Goal: Transaction & Acquisition: Subscribe to service/newsletter

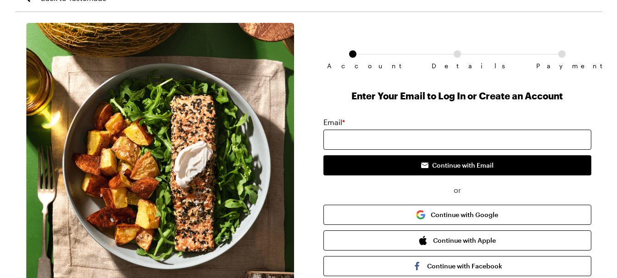
scroll to position [15, 0]
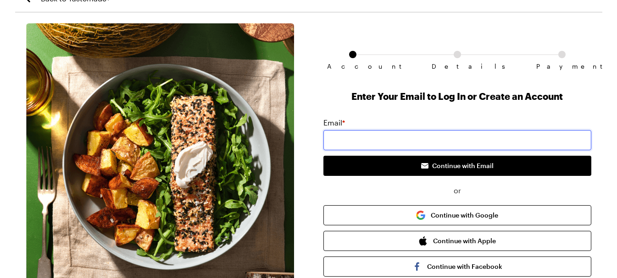
click at [415, 142] on input "email" at bounding box center [457, 140] width 268 height 20
type input "[EMAIL_ADDRESS][DOMAIN_NAME]"
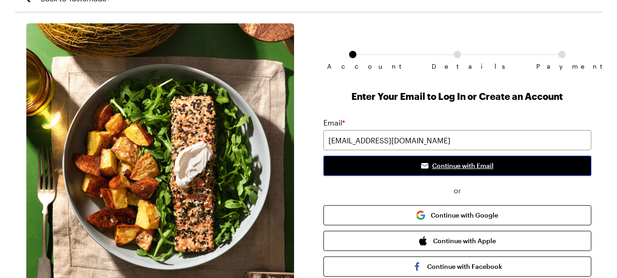
click at [458, 170] on span "Continue with Email" at bounding box center [462, 165] width 61 height 9
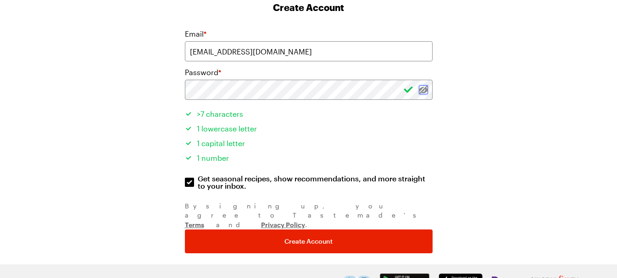
scroll to position [105, 0]
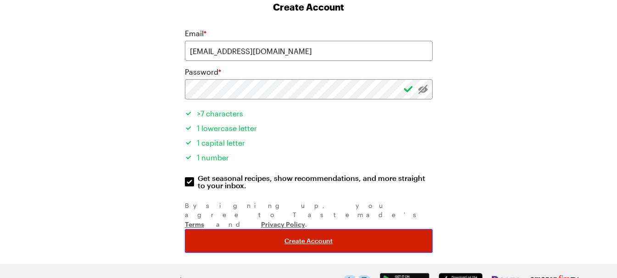
click at [357, 229] on button "Create Account" at bounding box center [309, 241] width 248 height 24
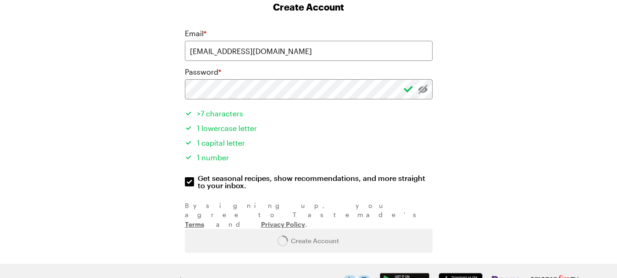
scroll to position [0, 0]
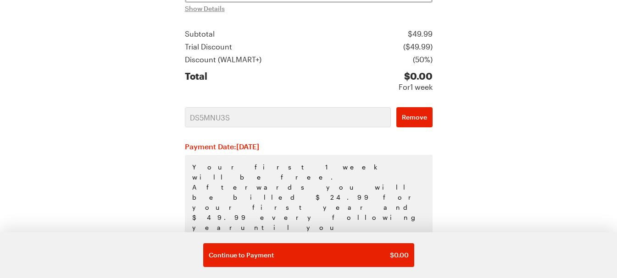
scroll to position [232, 0]
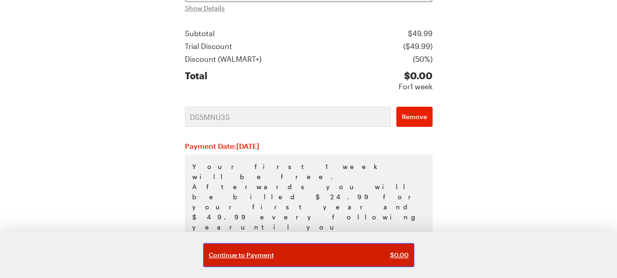
click at [351, 248] on button "Continue to Payment $ 0.00" at bounding box center [308, 255] width 211 height 24
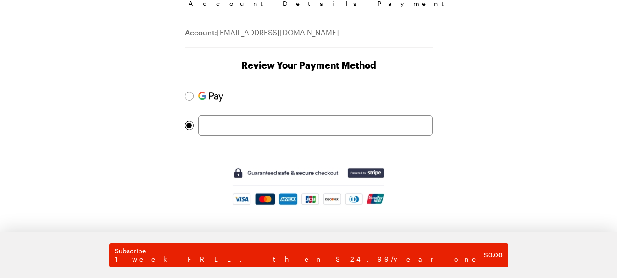
scroll to position [85, 0]
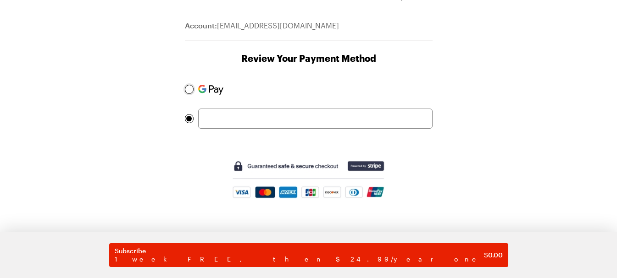
click at [187, 89] on div at bounding box center [189, 90] width 6 height 6
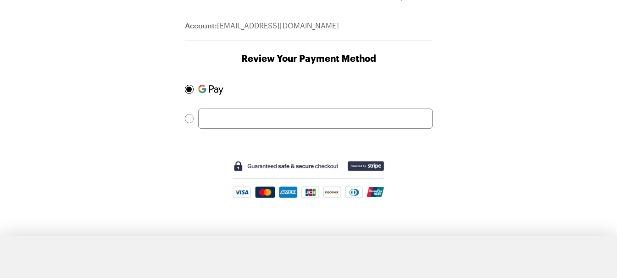
click at [481, 123] on div "Account Details Payment Account: ceecee80326@gmail.com Review Your Payment Meth…" at bounding box center [308, 116] width 587 height 325
click at [185, 120] on div at bounding box center [189, 118] width 9 height 9
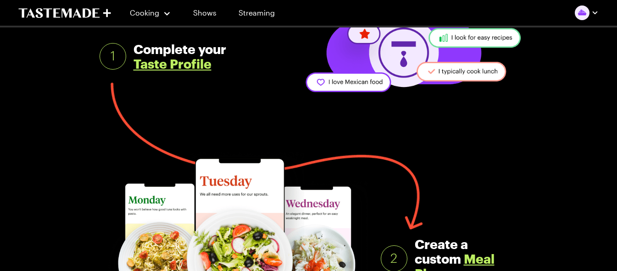
scroll to position [138, 0]
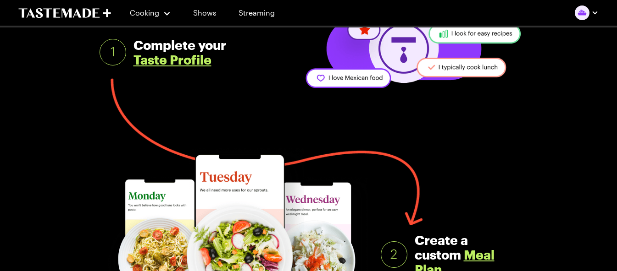
click at [183, 61] on link "Taste Profile" at bounding box center [172, 59] width 78 height 15
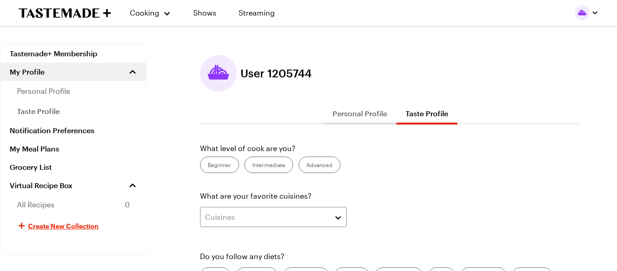
drag, startPoint x: 227, startPoint y: 167, endPoint x: 236, endPoint y: 178, distance: 14.3
click at [227, 167] on label "Beginner" at bounding box center [219, 165] width 39 height 17
click at [253, 216] on div "Cuisines" at bounding box center [266, 217] width 123 height 11
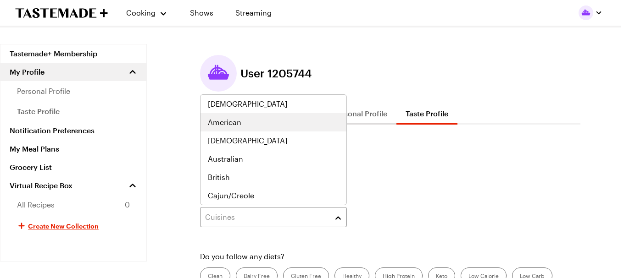
click at [247, 116] on div "American" at bounding box center [273, 122] width 146 height 18
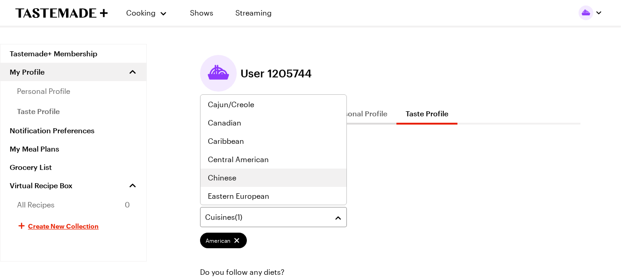
click at [256, 171] on div "Chinese" at bounding box center [273, 178] width 146 height 18
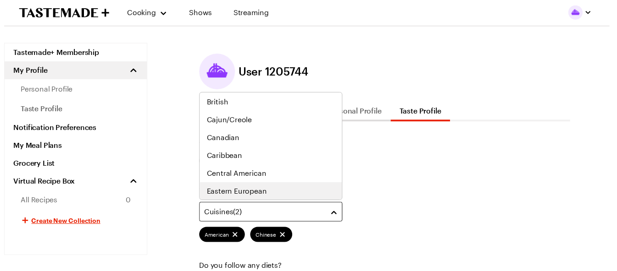
scroll to position [110, 0]
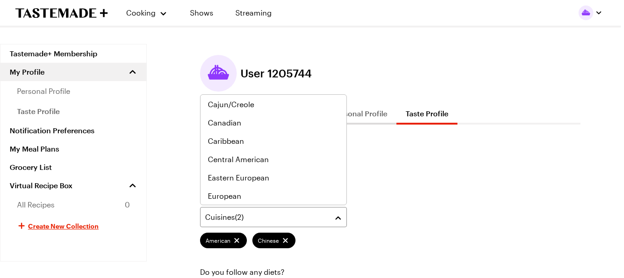
drag, startPoint x: 396, startPoint y: 156, endPoint x: 370, endPoint y: 231, distance: 79.3
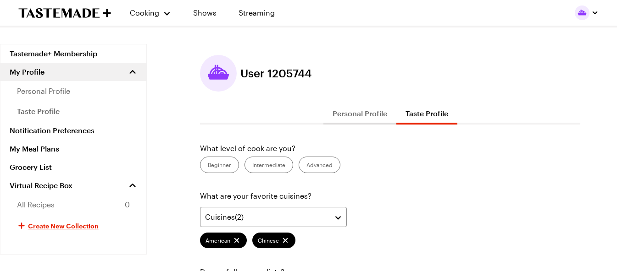
scroll to position [138, 0]
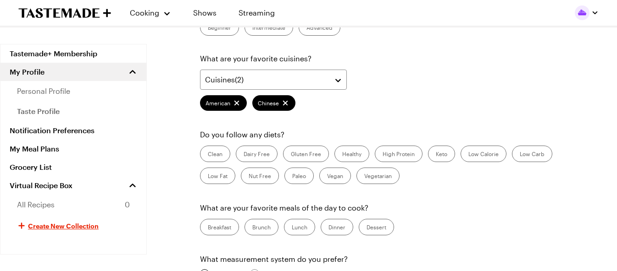
click at [223, 31] on label "Beginner" at bounding box center [219, 27] width 39 height 17
click at [208, 28] on input "Beginner" at bounding box center [208, 28] width 0 height 0
click at [215, 154] on label "Clean" at bounding box center [215, 154] width 30 height 17
click at [208, 155] on input "Clean" at bounding box center [208, 155] width 0 height 0
click at [484, 158] on label "Low Calorie" at bounding box center [483, 154] width 46 height 17
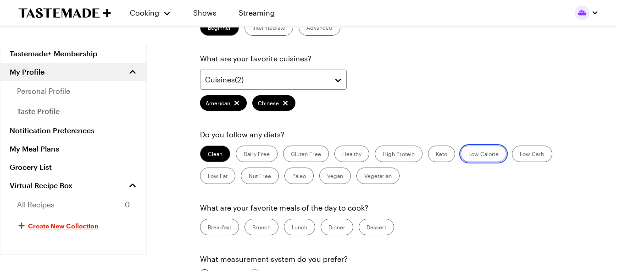
click at [468, 155] on Calorie "Low Calorie" at bounding box center [468, 155] width 0 height 0
click at [540, 156] on label "Low Carb" at bounding box center [532, 154] width 40 height 17
click at [519, 155] on Carb "Low Carb" at bounding box center [519, 155] width 0 height 0
click at [387, 153] on label "High Protein" at bounding box center [399, 154] width 48 height 17
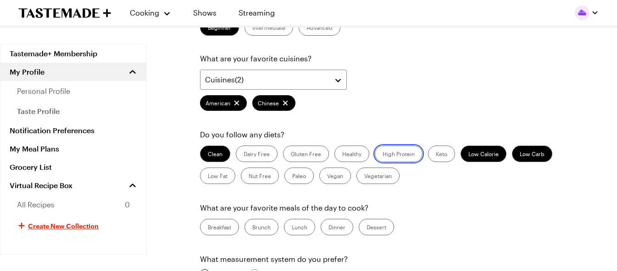
click at [382, 155] on Protein "High Protein" at bounding box center [382, 155] width 0 height 0
click at [358, 146] on label "Healthy" at bounding box center [351, 154] width 35 height 17
click at [342, 155] on input "Healthy" at bounding box center [342, 155] width 0 height 0
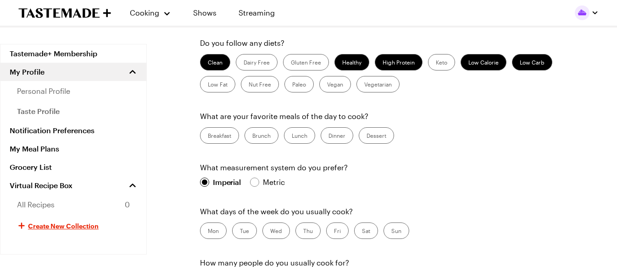
click at [274, 141] on label "Brunch" at bounding box center [261, 135] width 34 height 17
click at [252, 137] on input "Brunch" at bounding box center [252, 137] width 0 height 0
click at [343, 136] on label "Dinner" at bounding box center [336, 135] width 33 height 17
click at [328, 137] on input "Dinner" at bounding box center [328, 137] width 0 height 0
drag, startPoint x: 290, startPoint y: 135, endPoint x: 305, endPoint y: 163, distance: 32.0
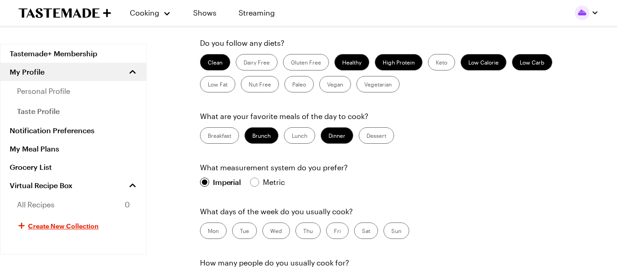
click at [290, 135] on label "Lunch" at bounding box center [299, 135] width 31 height 17
click at [292, 137] on input "Lunch" at bounding box center [292, 137] width 0 height 0
drag, startPoint x: 389, startPoint y: 132, endPoint x: 387, endPoint y: 137, distance: 4.8
click at [389, 132] on label "Dessert" at bounding box center [376, 135] width 35 height 17
click at [366, 137] on input "Dessert" at bounding box center [366, 137] width 0 height 0
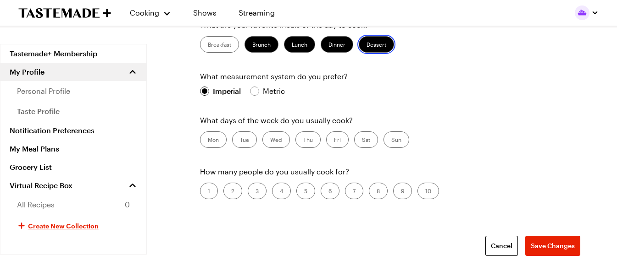
scroll to position [321, 0]
click at [221, 143] on label "Mon" at bounding box center [213, 139] width 27 height 17
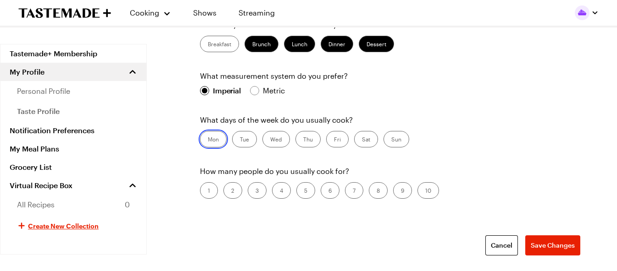
click at [208, 140] on input "Mon" at bounding box center [208, 140] width 0 height 0
click at [280, 142] on label "Wed" at bounding box center [276, 139] width 28 height 17
click at [270, 140] on input "Wed" at bounding box center [270, 140] width 0 height 0
click at [336, 140] on label "Fri" at bounding box center [337, 139] width 22 height 17
click at [334, 140] on input "Fri" at bounding box center [334, 140] width 0 height 0
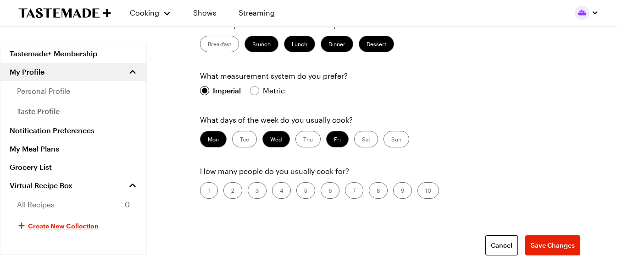
drag, startPoint x: 395, startPoint y: 140, endPoint x: 381, endPoint y: 145, distance: 14.9
click at [394, 142] on label "Sun" at bounding box center [396, 139] width 26 height 17
click at [391, 140] on input "Sun" at bounding box center [391, 140] width 0 height 0
click at [257, 188] on label "3" at bounding box center [257, 190] width 19 height 17
click at [255, 192] on input "3" at bounding box center [255, 192] width 0 height 0
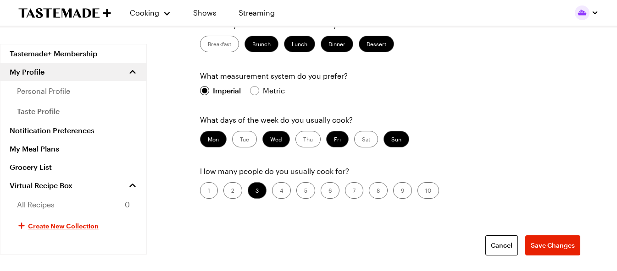
click at [281, 193] on label "4" at bounding box center [281, 190] width 19 height 17
click at [280, 192] on input "4" at bounding box center [280, 192] width 0 height 0
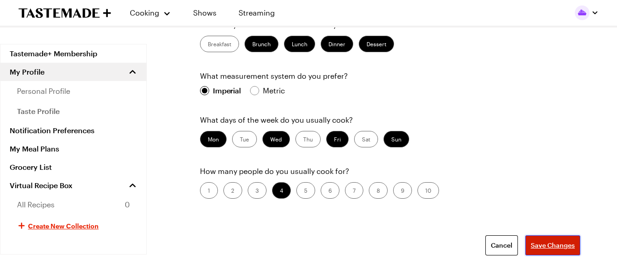
click at [568, 243] on span "Save Changes" at bounding box center [552, 245] width 44 height 9
click at [559, 247] on div "Cancel Save Changes" at bounding box center [390, 246] width 380 height 20
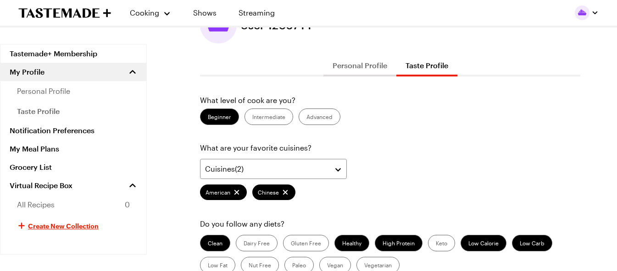
scroll to position [0, 0]
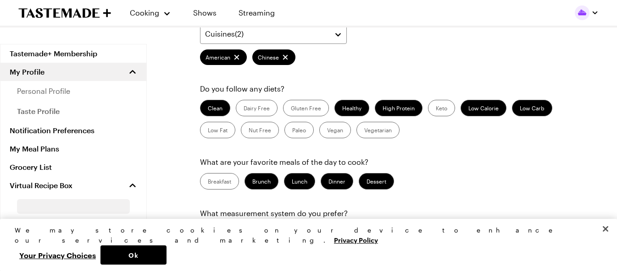
scroll to position [367, 0]
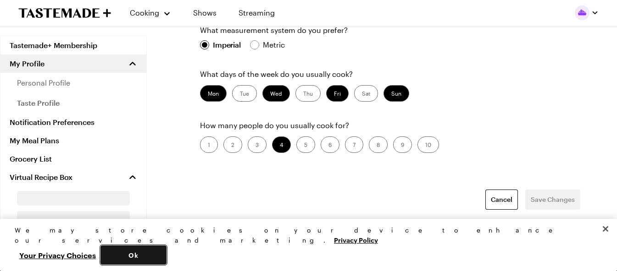
drag, startPoint x: 498, startPoint y: 256, endPoint x: 471, endPoint y: 196, distance: 66.3
click at [166, 256] on button "Ok" at bounding box center [133, 255] width 66 height 19
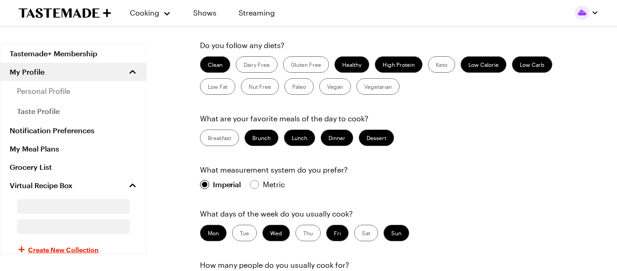
scroll to position [219, 0]
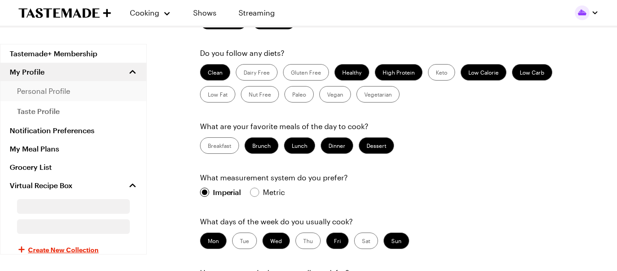
click at [50, 91] on span "personal profile" at bounding box center [43, 91] width 53 height 11
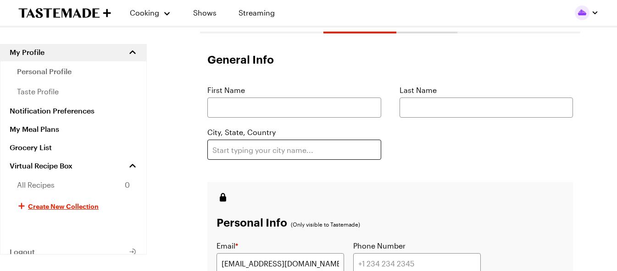
scroll to position [92, 0]
click at [258, 102] on input "text" at bounding box center [294, 107] width 174 height 20
type input "[DEMOGRAPHIC_DATA]"
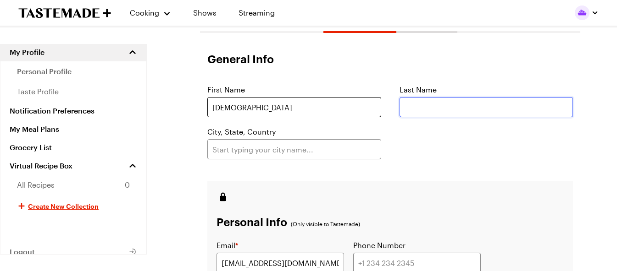
type input "[PERSON_NAME]"
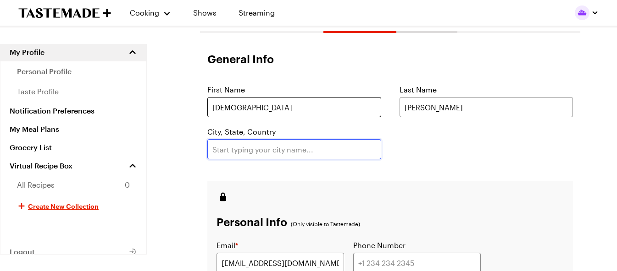
type input "Columbia"
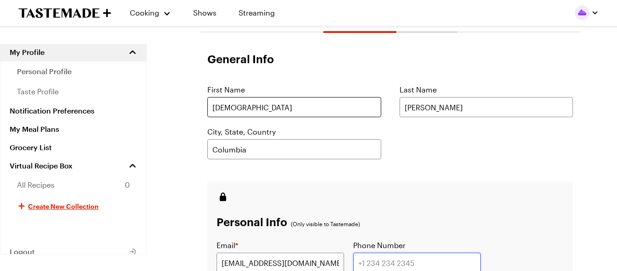
type input "8032509841"
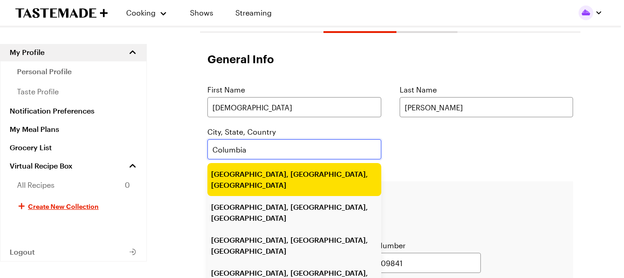
type input "[GEOGRAPHIC_DATA], [GEOGRAPHIC_DATA], [GEOGRAPHIC_DATA]"
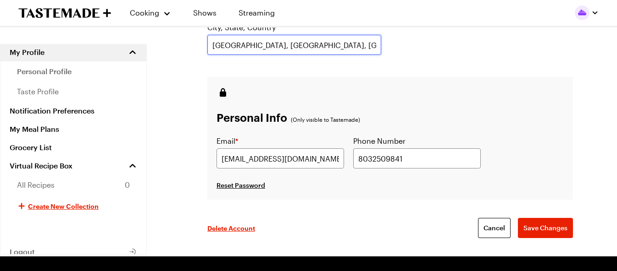
scroll to position [229, 0]
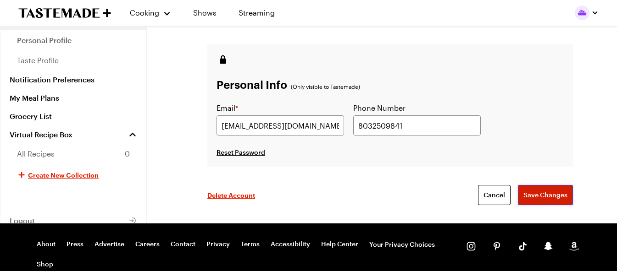
click at [531, 196] on span "Save Changes" at bounding box center [545, 195] width 44 height 9
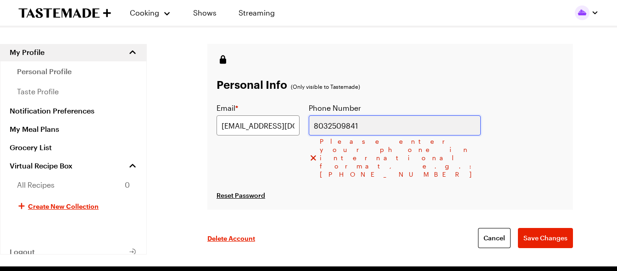
click at [359, 124] on input "8032509841" at bounding box center [395, 126] width 172 height 20
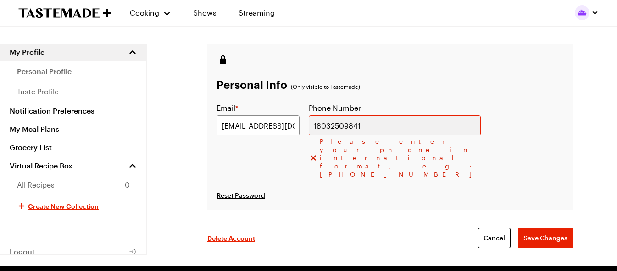
click at [525, 152] on div "Personal Info (Only visible to Tastemade) Email * [EMAIL_ADDRESS][DOMAIN_NAME] …" at bounding box center [389, 127] width 365 height 166
drag, startPoint x: 526, startPoint y: 210, endPoint x: 530, endPoint y: 217, distance: 7.4
click at [528, 217] on div "Delete Account Cancel Save Changes" at bounding box center [389, 238] width 365 height 57
click at [530, 234] on span "Save Changes" at bounding box center [545, 238] width 44 height 9
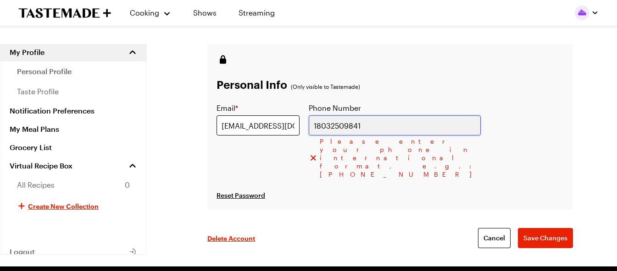
drag, startPoint x: 420, startPoint y: 127, endPoint x: 332, endPoint y: 120, distance: 87.8
click at [332, 121] on div "Email * [EMAIL_ADDRESS][DOMAIN_NAME] Phone Number 18032509841 Please enter your…" at bounding box center [348, 141] width 264 height 76
type input "2"
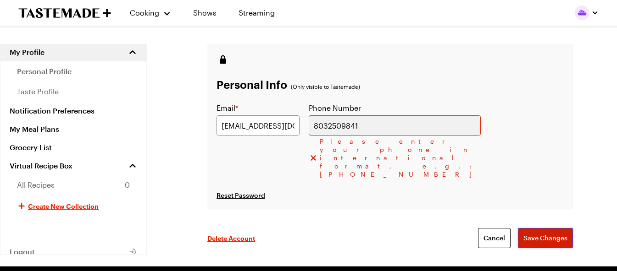
click at [548, 234] on span "Save Changes" at bounding box center [545, 238] width 44 height 9
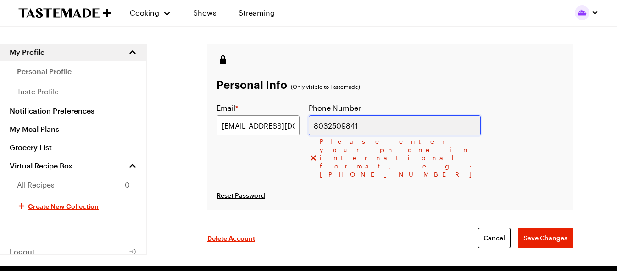
click at [355, 128] on input "8032509841" at bounding box center [395, 126] width 172 height 20
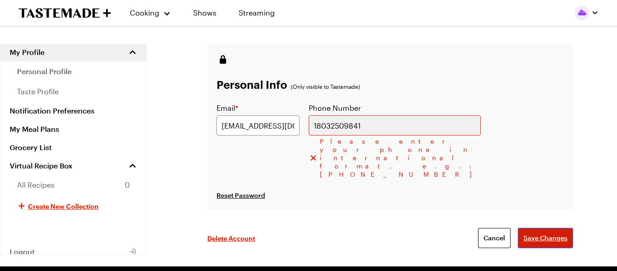
click at [530, 234] on span "Save Changes" at bounding box center [545, 238] width 44 height 9
click at [531, 234] on span "Save Changes" at bounding box center [545, 238] width 44 height 9
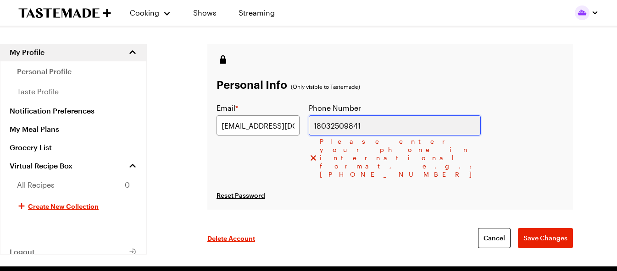
click at [357, 128] on input "18032509841" at bounding box center [395, 126] width 172 height 20
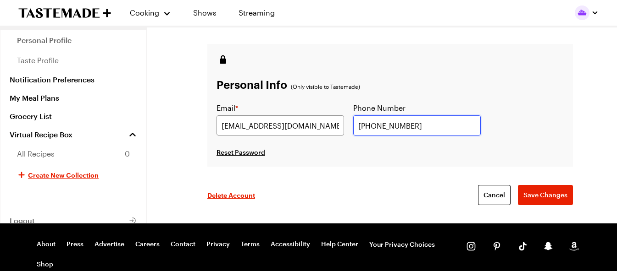
type input "[PHONE_NUMBER]"
click at [553, 188] on button "Save Changes" at bounding box center [545, 195] width 55 height 20
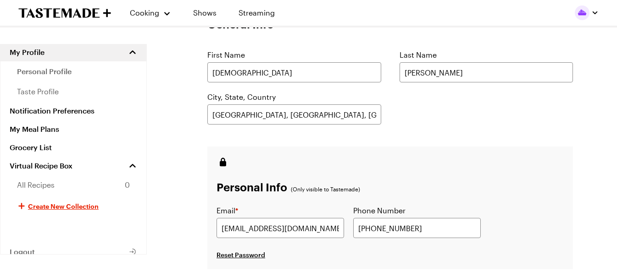
scroll to position [0, 0]
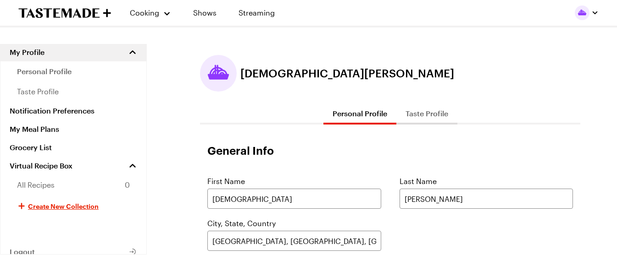
click at [431, 117] on button "Taste Profile" at bounding box center [426, 114] width 61 height 22
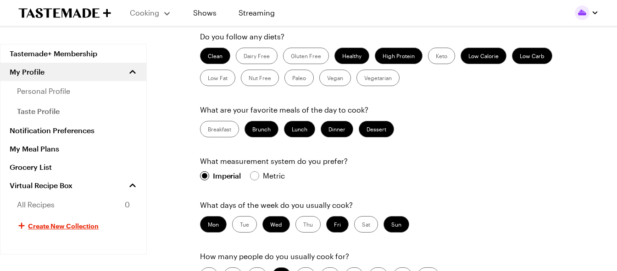
scroll to position [229, 0]
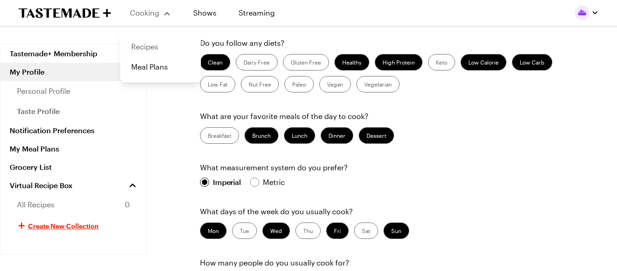
click at [145, 48] on link "Recipes" at bounding box center [161, 47] width 70 height 20
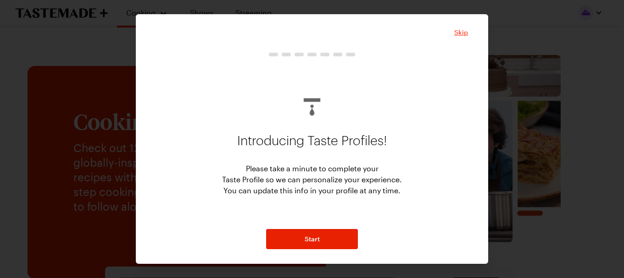
click at [455, 33] on span "Skip" at bounding box center [461, 32] width 14 height 9
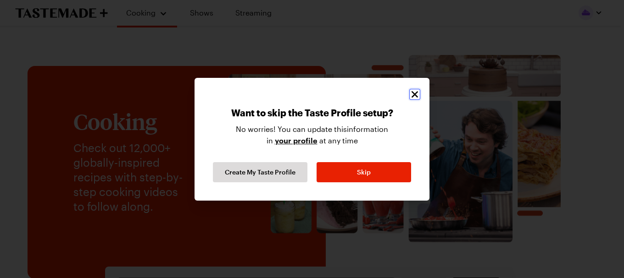
click at [414, 89] on button "Close" at bounding box center [414, 94] width 11 height 11
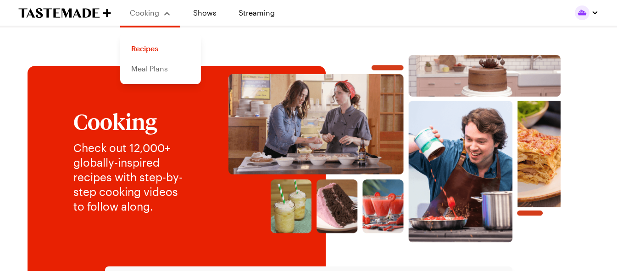
click at [151, 71] on link "Meal Plans" at bounding box center [161, 69] width 70 height 20
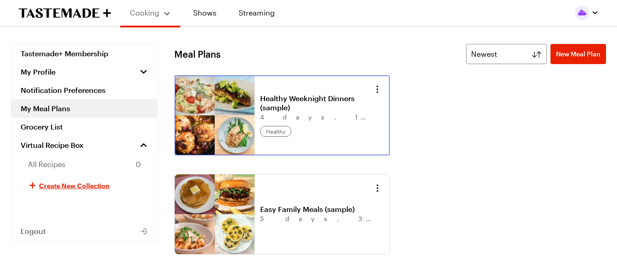
click at [260, 110] on link "Healthy Weeknight Dinners (sample)" at bounding box center [317, 103] width 114 height 18
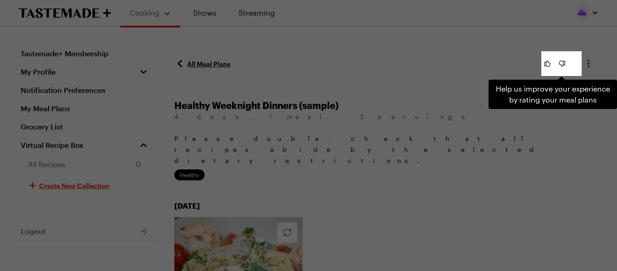
click at [508, 106] on div "Help us improve your experience by rating your meal plans" at bounding box center [552, 94] width 128 height 29
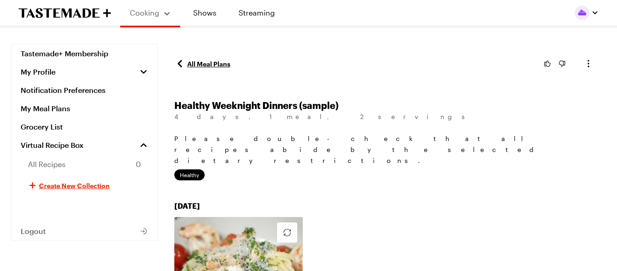
click at [213, 65] on link "All Meal Plans" at bounding box center [202, 63] width 56 height 11
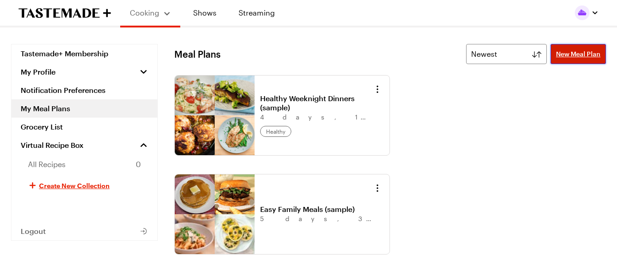
click at [577, 51] on span "New Meal Plan" at bounding box center [578, 54] width 44 height 9
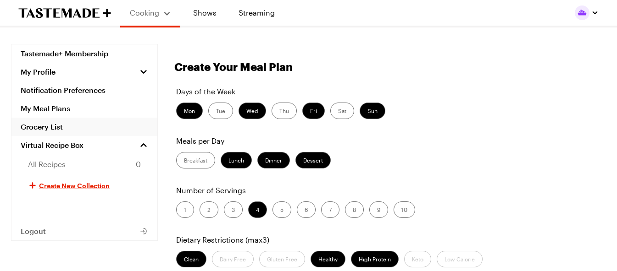
click at [65, 124] on link "Grocery List" at bounding box center [84, 127] width 146 height 18
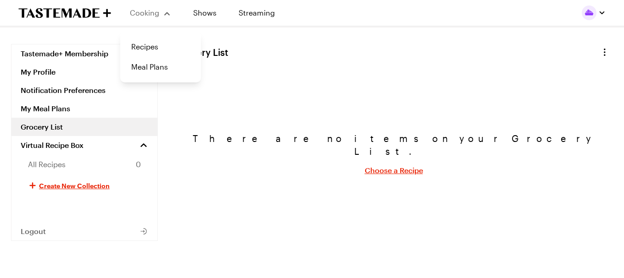
click at [157, 10] on div "Cooking" at bounding box center [150, 12] width 42 height 11
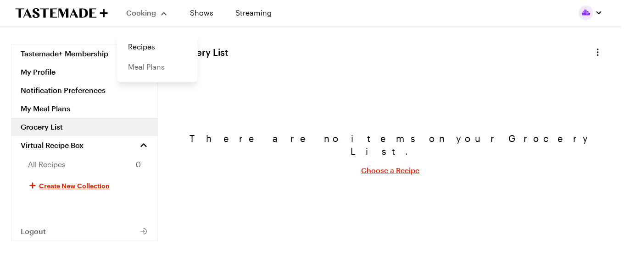
click at [155, 64] on link "Meal Plans" at bounding box center [157, 67] width 70 height 20
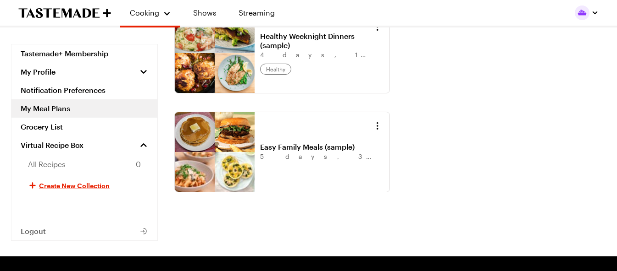
scroll to position [46, 0]
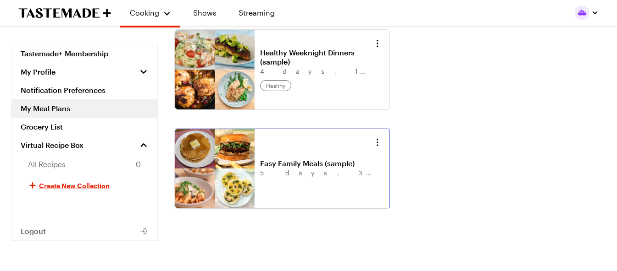
click at [260, 164] on link "Easy Family Meals (sample)" at bounding box center [317, 163] width 114 height 9
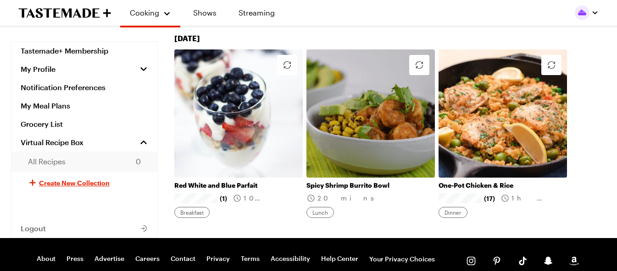
scroll to position [836, 0]
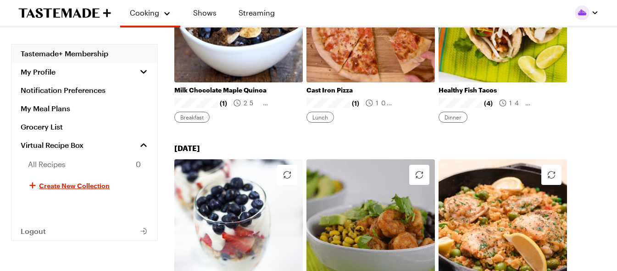
click at [95, 53] on link "Tastemade+ Membership" at bounding box center [84, 53] width 146 height 18
click at [83, 54] on link "Tastemade+ Membership" at bounding box center [84, 53] width 146 height 18
click at [92, 51] on link "Tastemade+ Membership" at bounding box center [84, 53] width 146 height 18
click at [95, 72] on button "My Profile" at bounding box center [84, 72] width 146 height 18
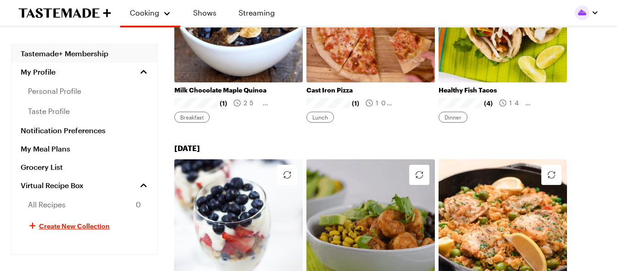
click at [67, 52] on link "Tastemade+ Membership" at bounding box center [84, 53] width 146 height 18
click at [68, 52] on link "Tastemade+ Membership" at bounding box center [84, 53] width 146 height 18
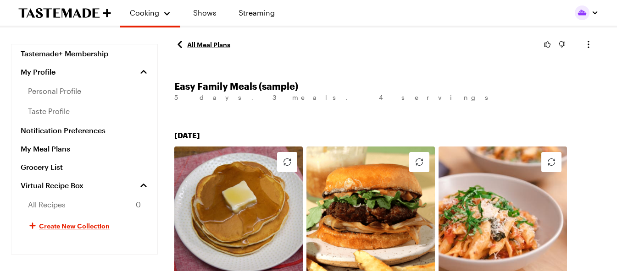
scroll to position [0, 0]
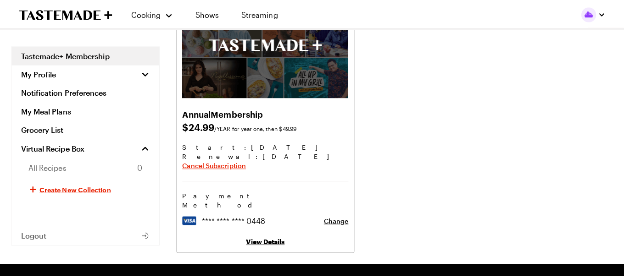
scroll to position [92, 0]
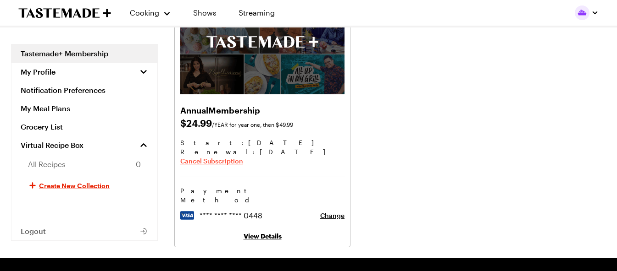
click at [232, 160] on span "Cancel Subscription" at bounding box center [211, 161] width 63 height 9
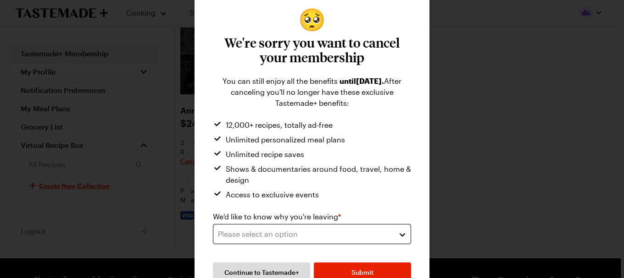
scroll to position [43, 0]
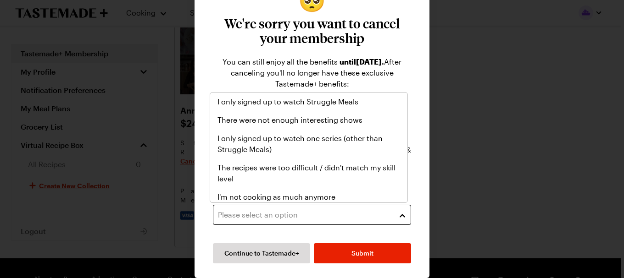
click at [316, 210] on div "Please select an option" at bounding box center [305, 215] width 174 height 11
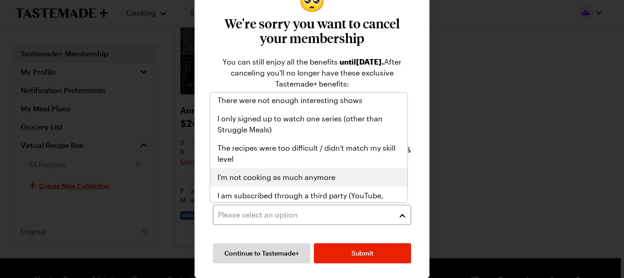
scroll to position [46, 0]
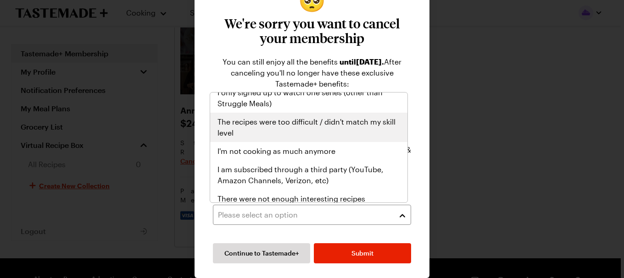
click at [325, 126] on span "The recipes were too difficult / didn't match my skill level" at bounding box center [308, 127] width 182 height 22
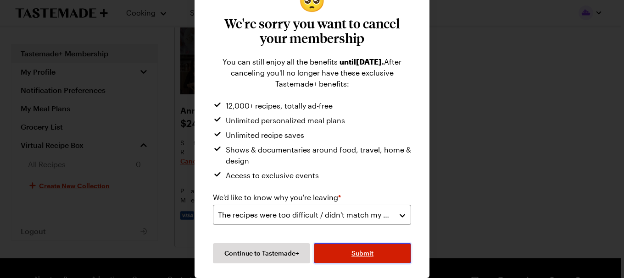
click at [351, 251] on span "Submit" at bounding box center [362, 253] width 22 height 9
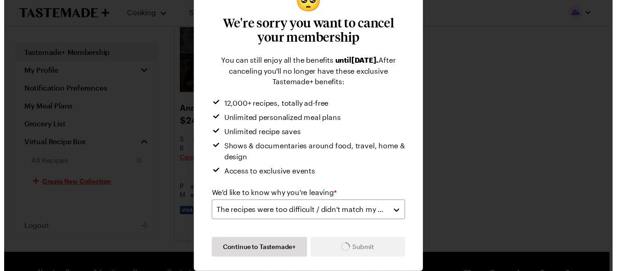
scroll to position [17, 0]
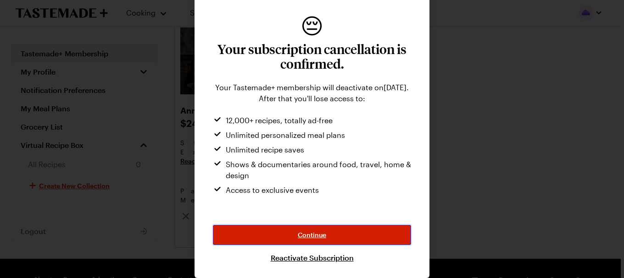
click at [334, 237] on button "Continue" at bounding box center [312, 235] width 198 height 20
